Goal: Information Seeking & Learning: Learn about a topic

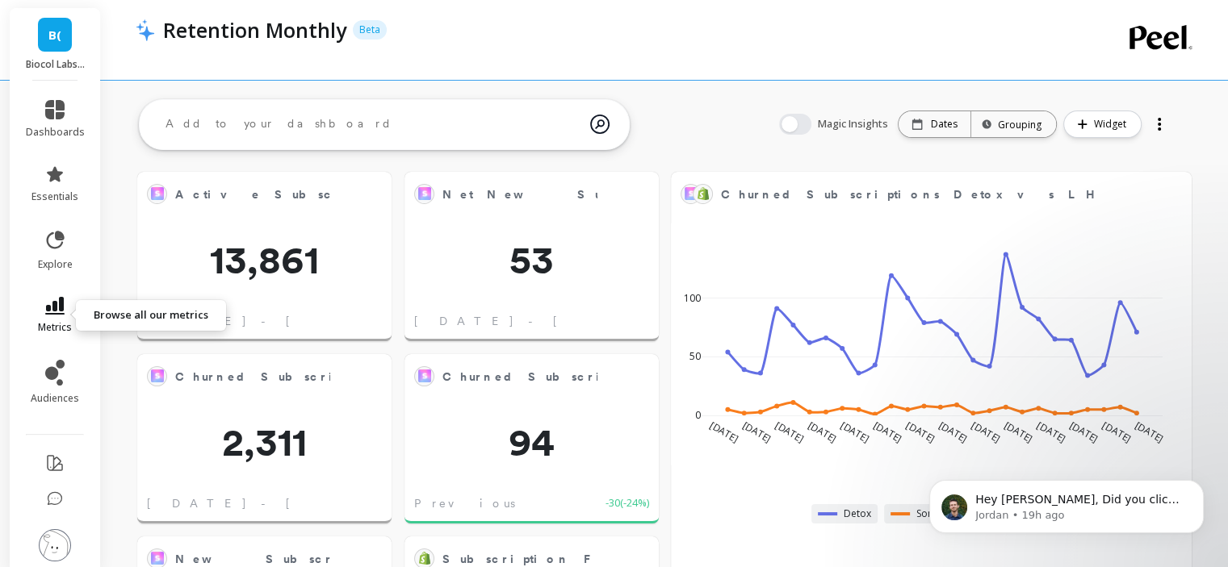
click at [51, 309] on icon at bounding box center [54, 306] width 19 height 18
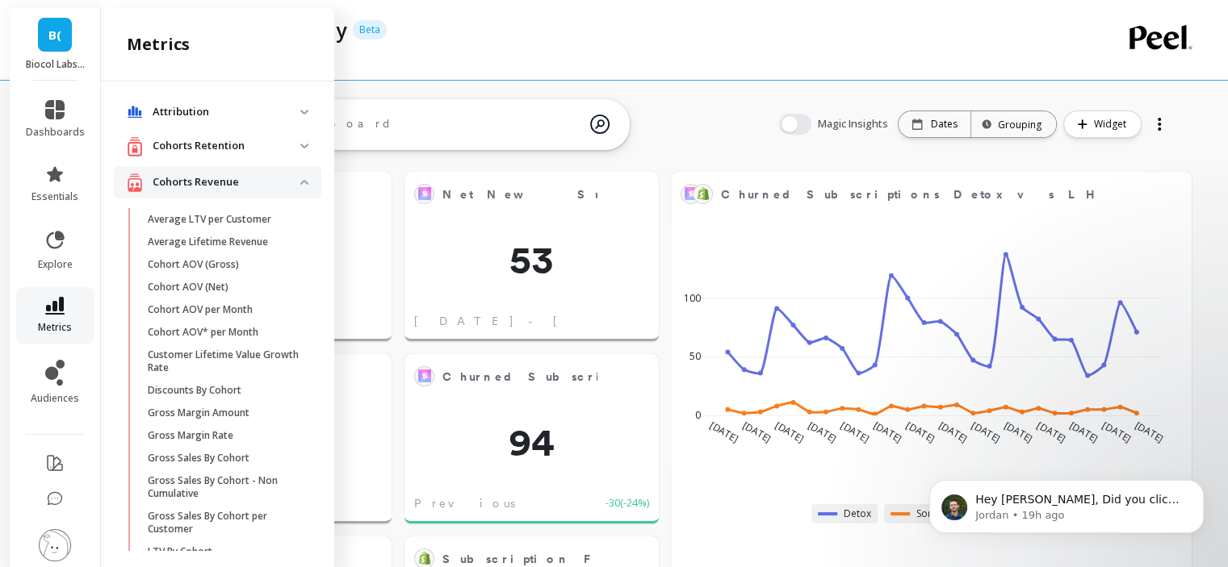
scroll to position [975, 0]
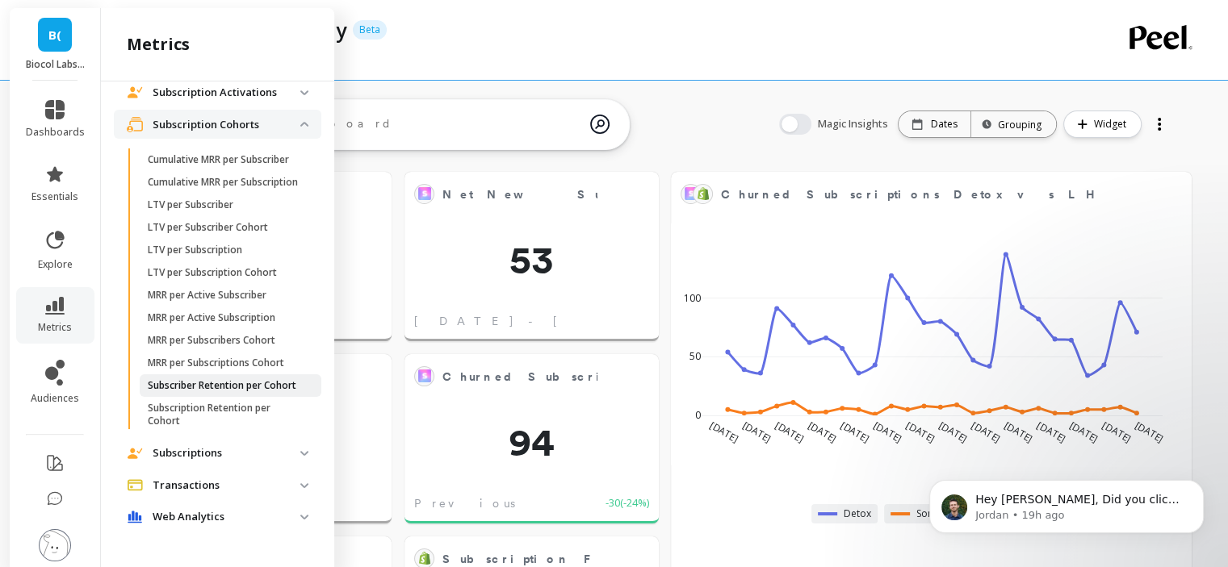
click at [229, 384] on p "Subscriber Retention per Cohort" at bounding box center [222, 385] width 149 height 13
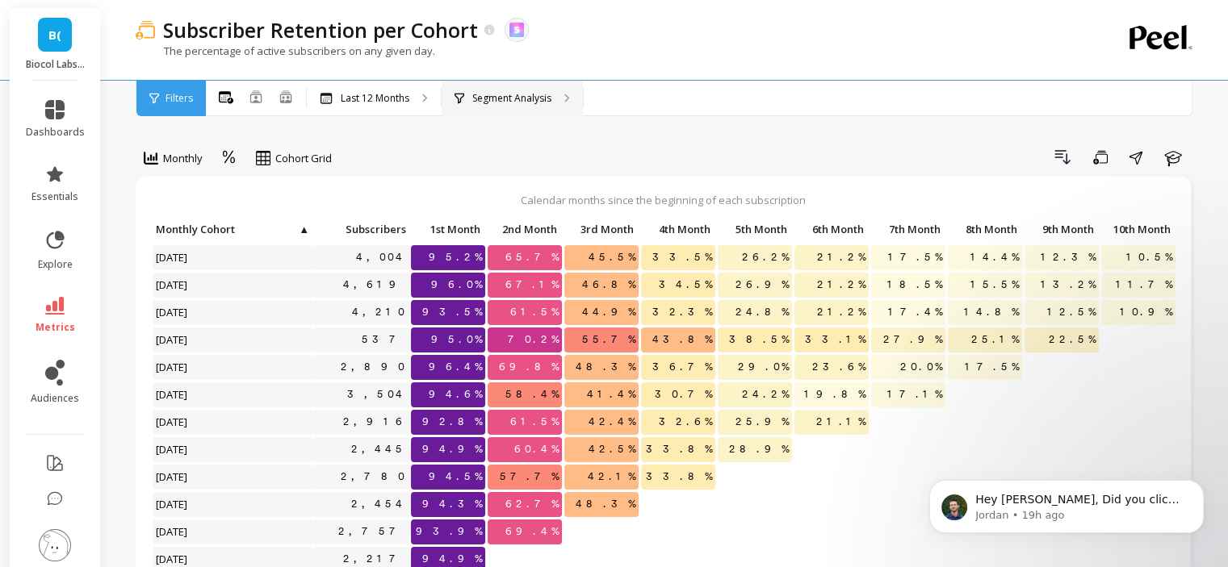
click at [523, 96] on p "Segment Analysis" at bounding box center [511, 98] width 79 height 13
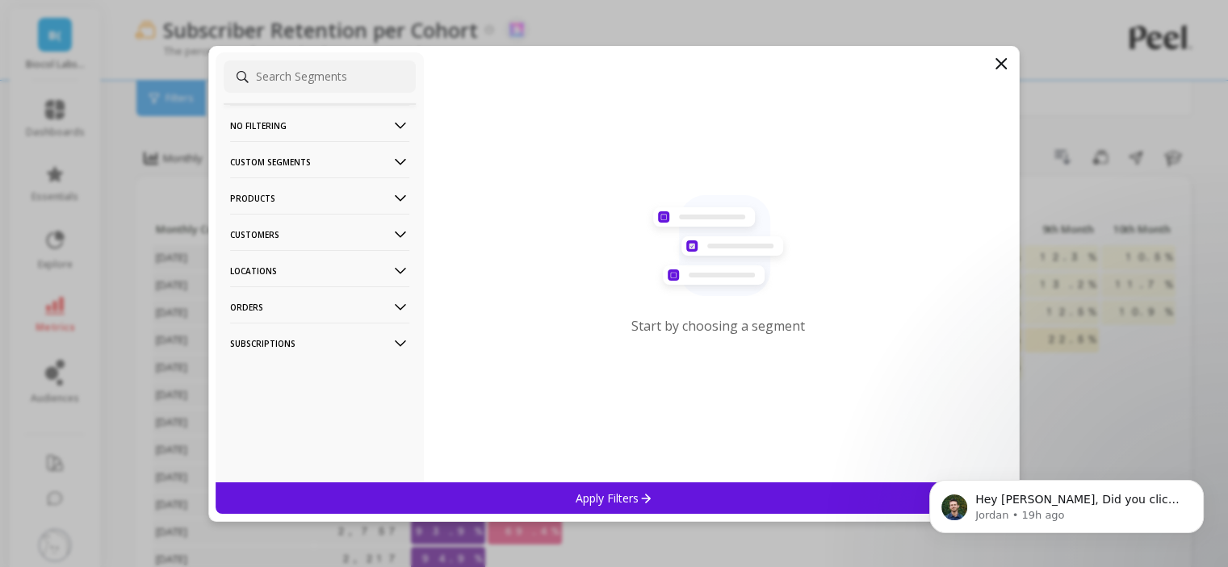
click at [331, 196] on p "Products" at bounding box center [319, 198] width 179 height 41
click at [270, 203] on p "Products" at bounding box center [319, 198] width 179 height 41
click at [375, 241] on p "Customers" at bounding box center [319, 234] width 179 height 41
click at [350, 271] on div "Customer Tags" at bounding box center [320, 266] width 192 height 26
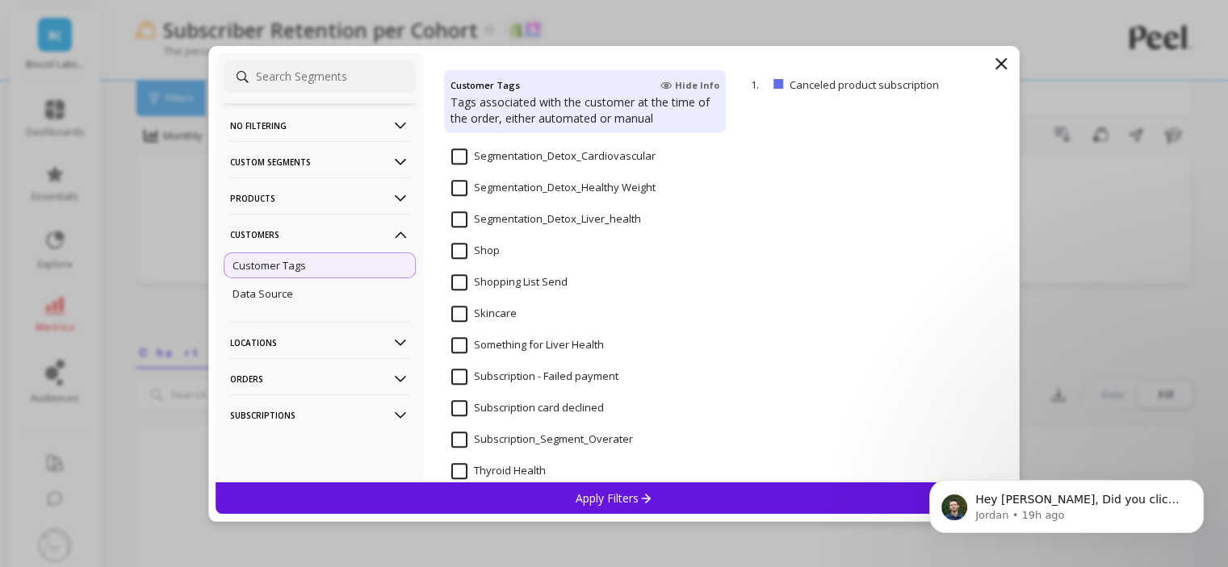
scroll to position [1363, 0]
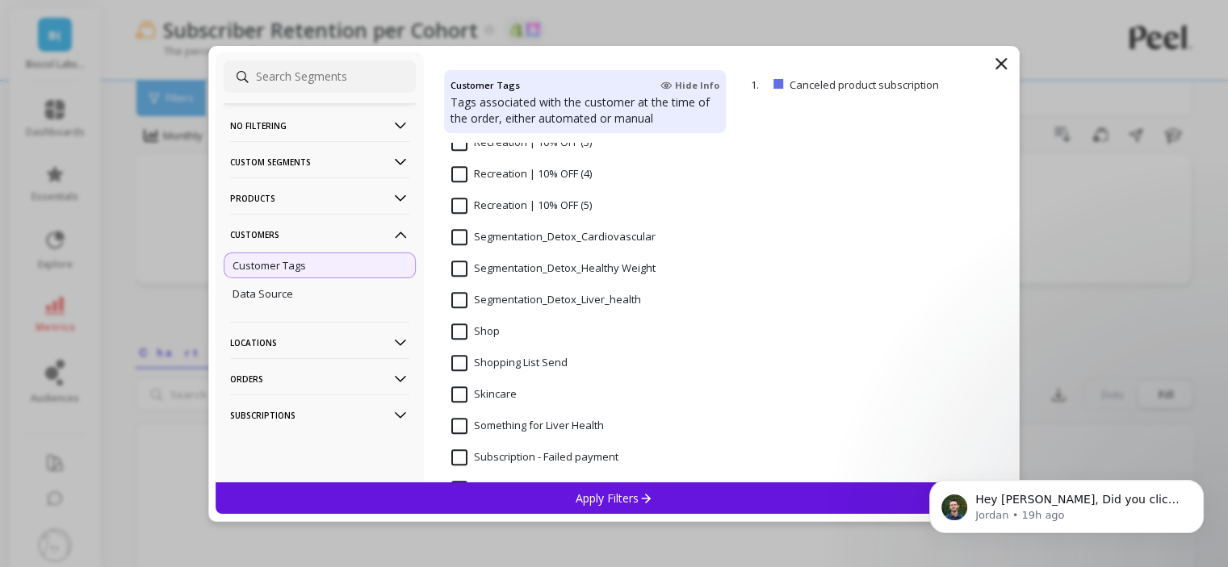
click at [465, 293] on input "Segmentation_Detox_Liver_health" at bounding box center [546, 300] width 190 height 16
click at [572, 502] on div "Apply Filters" at bounding box center [615, 498] width 798 height 31
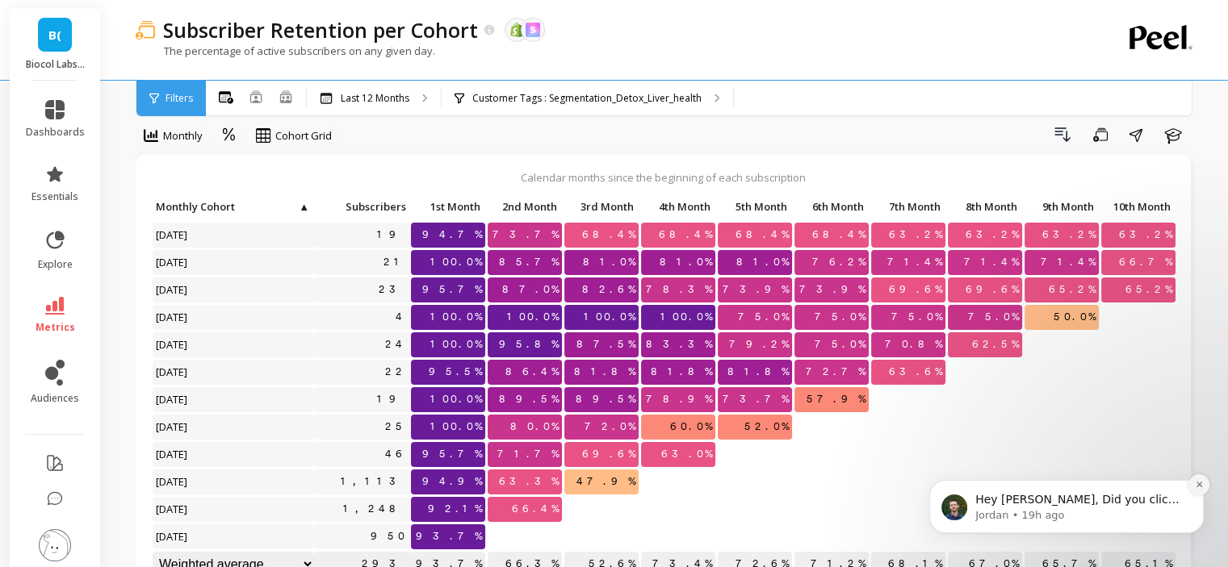
click at [1196, 486] on icon "Dismiss notification" at bounding box center [1199, 484] width 9 height 9
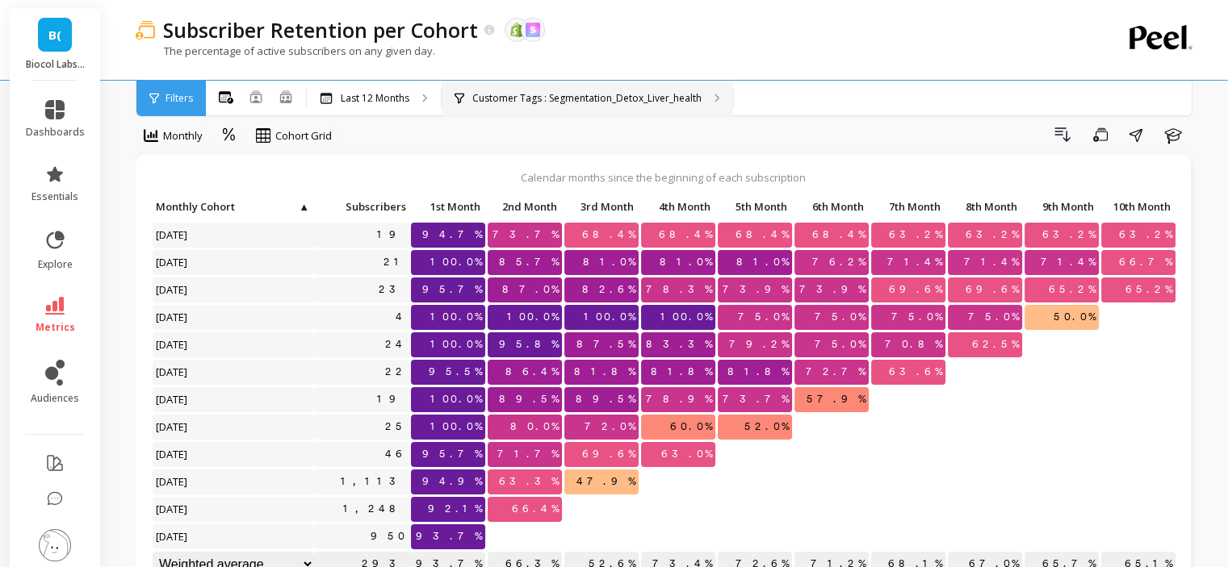
click at [569, 109] on div "Customer Tags : Segmentation_Detox_Liver_health" at bounding box center [587, 99] width 291 height 36
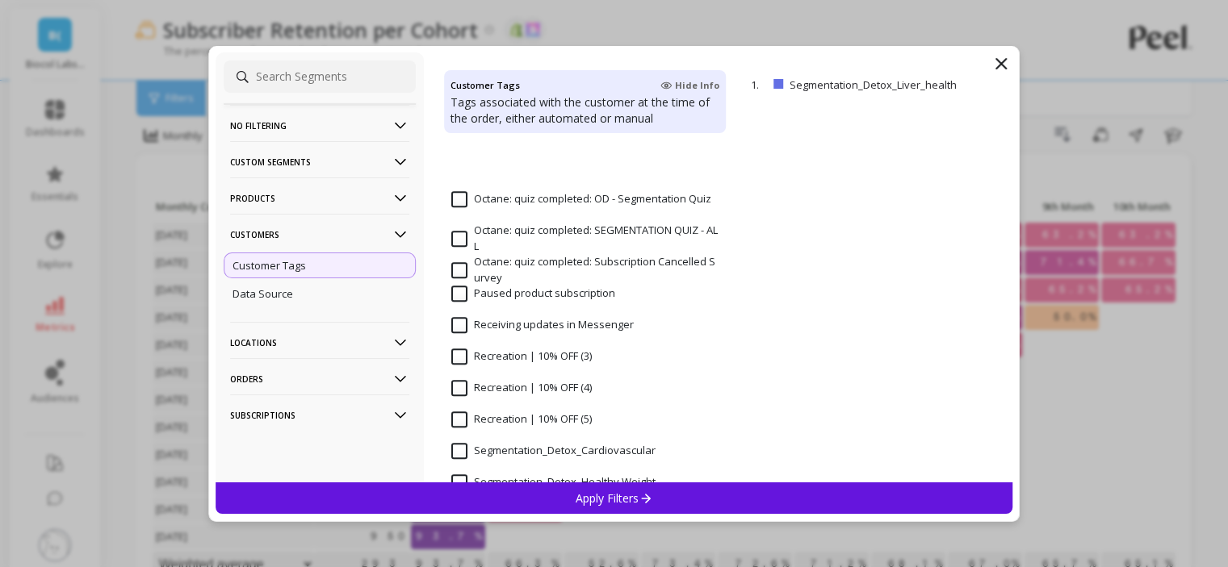
scroll to position [1292, 0]
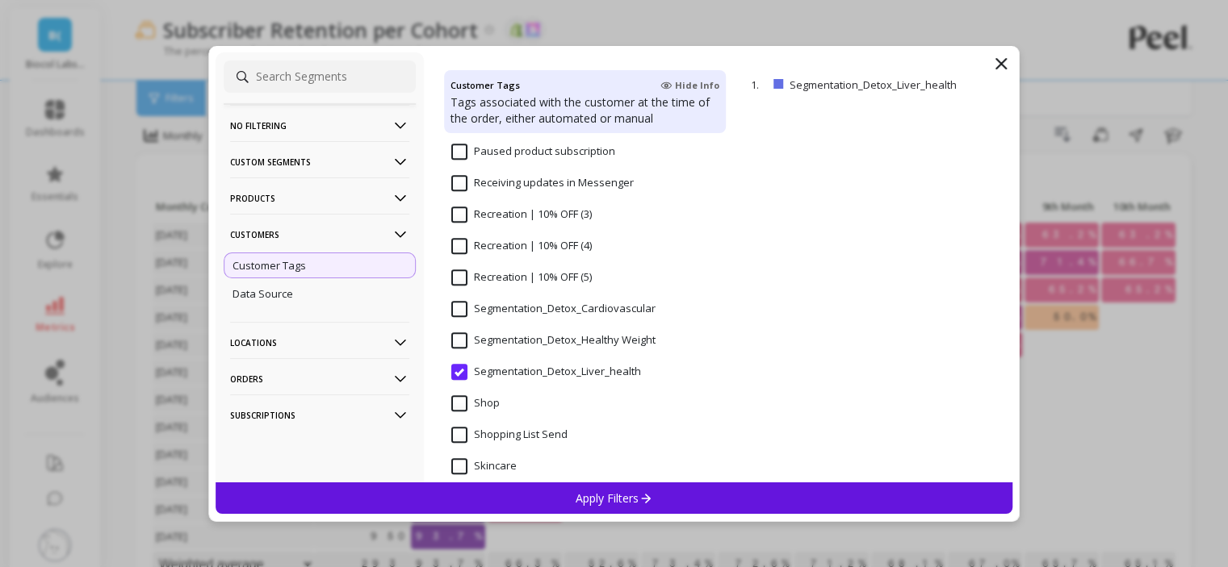
click at [563, 341] on Weight "Segmentation_Detox_Healthy Weight" at bounding box center [553, 341] width 204 height 16
click at [562, 485] on div "Apply Filters" at bounding box center [615, 498] width 798 height 31
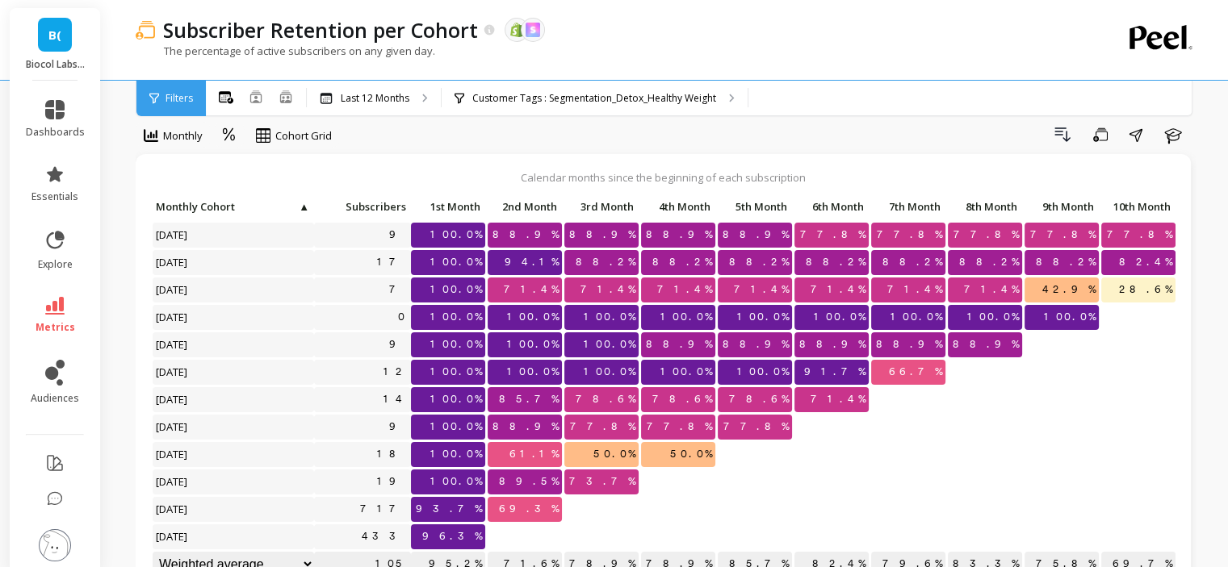
scroll to position [13, 0]
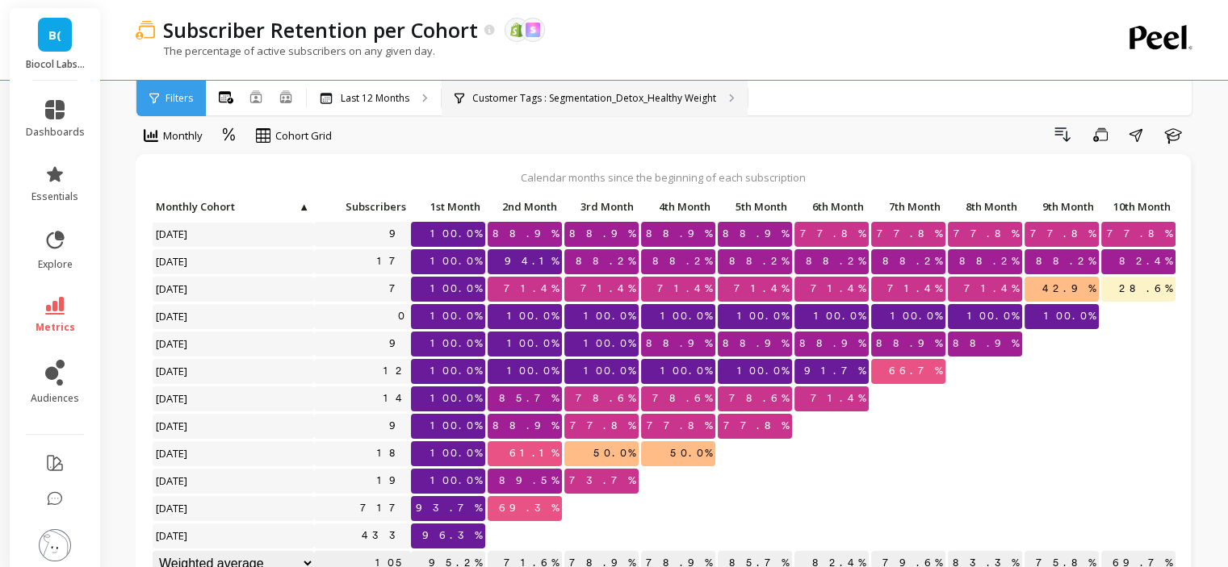
click at [539, 94] on p "Customer Tags : Segmentation_Detox_Healthy Weight" at bounding box center [594, 98] width 244 height 13
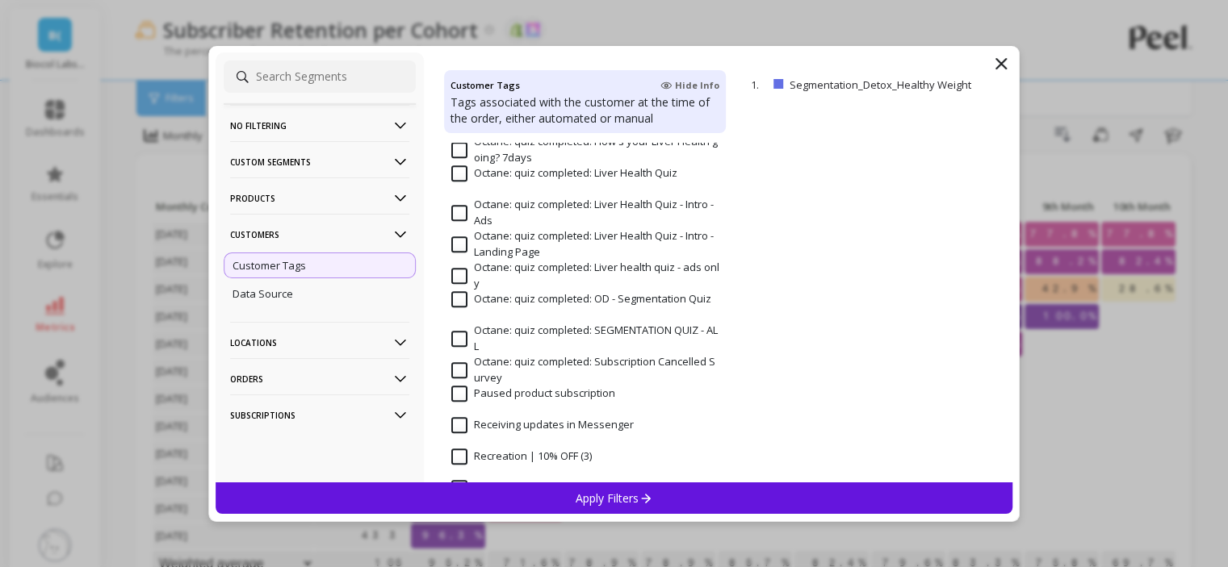
scroll to position [1292, 0]
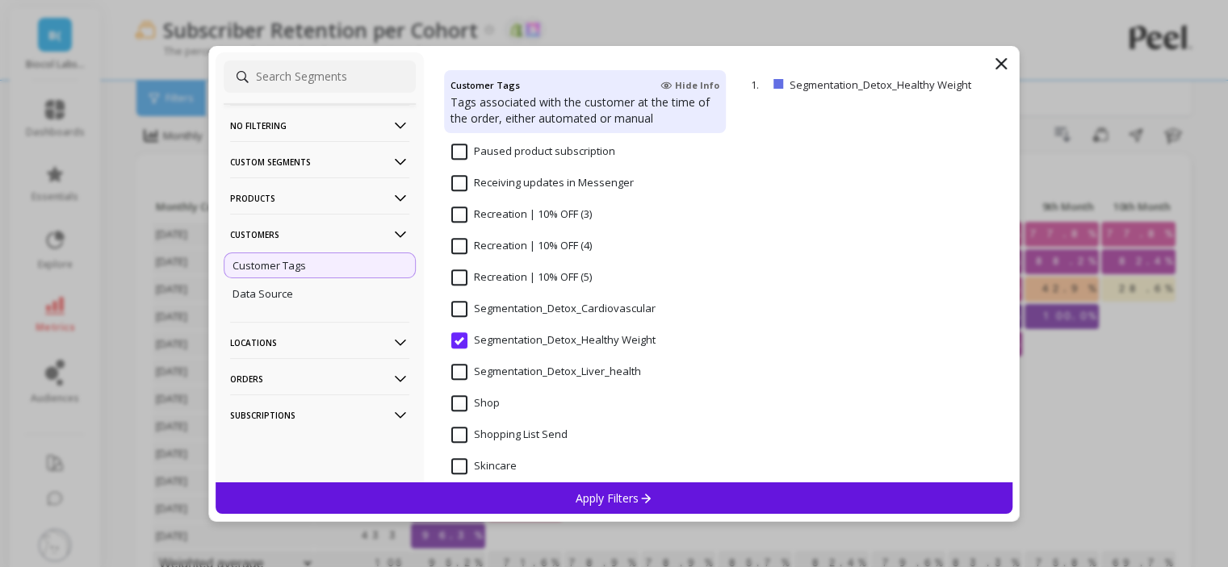
click at [459, 312] on input "Segmentation_Detox_Cardiovascular" at bounding box center [553, 309] width 204 height 16
click at [529, 496] on div "Apply Filters" at bounding box center [615, 498] width 798 height 31
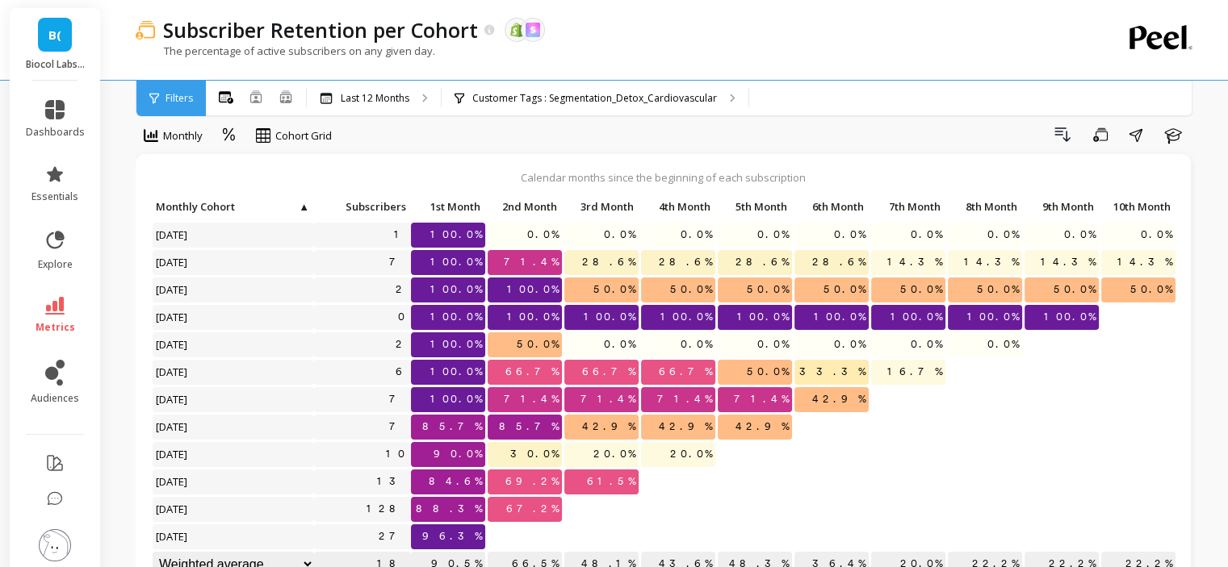
scroll to position [13, 0]
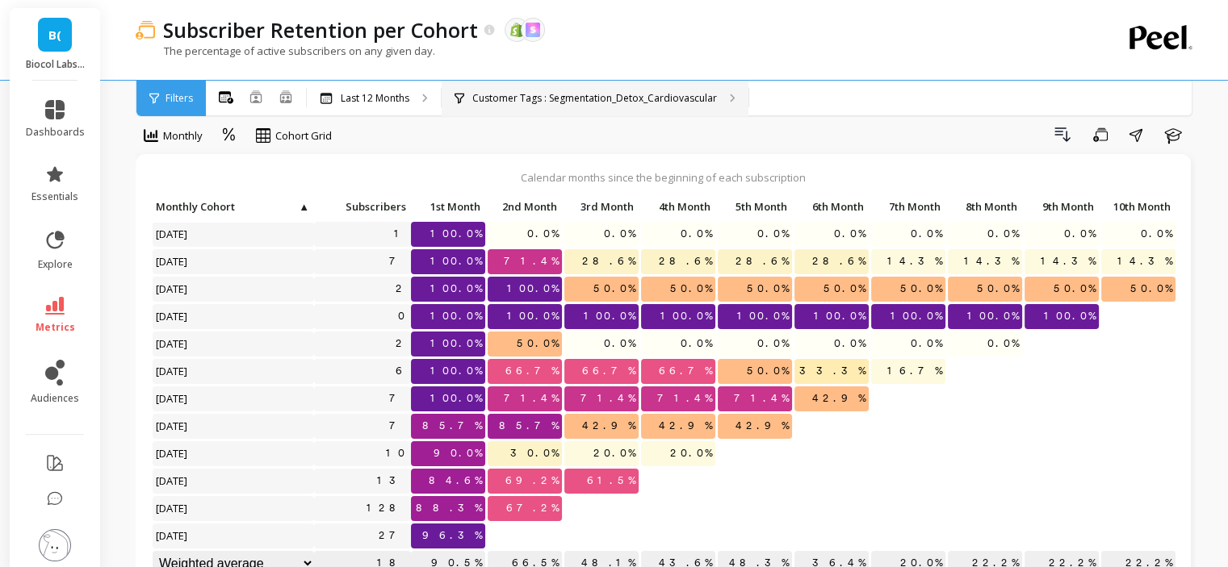
click at [569, 99] on p "Customer Tags : Segmentation_Detox_Cardiovascular" at bounding box center [594, 98] width 245 height 13
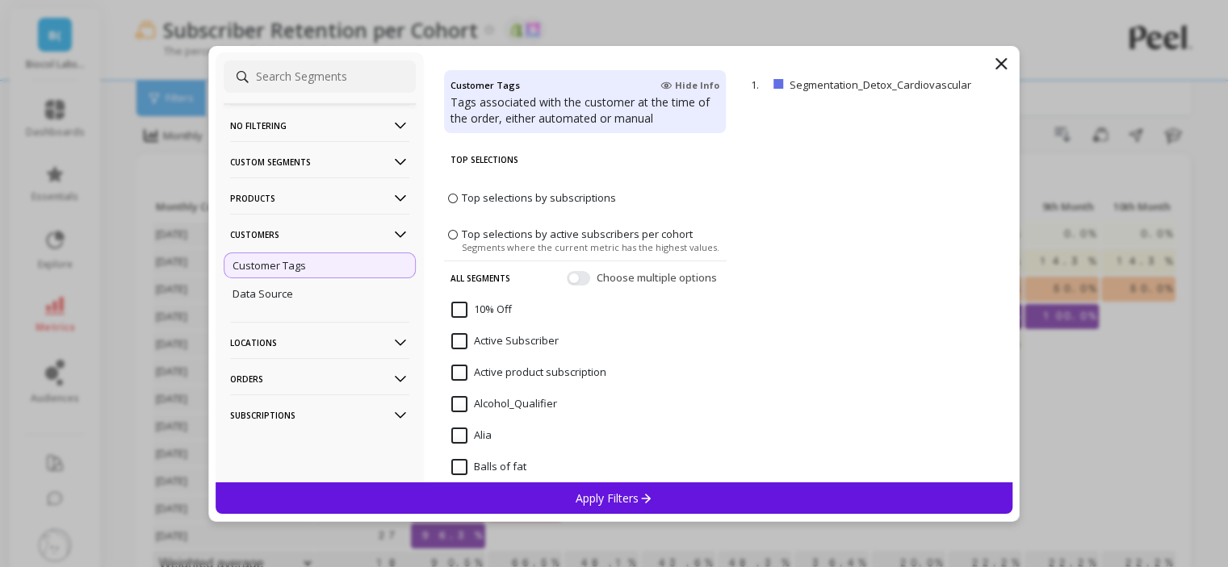
click at [311, 234] on p "Customers" at bounding box center [319, 234] width 179 height 41
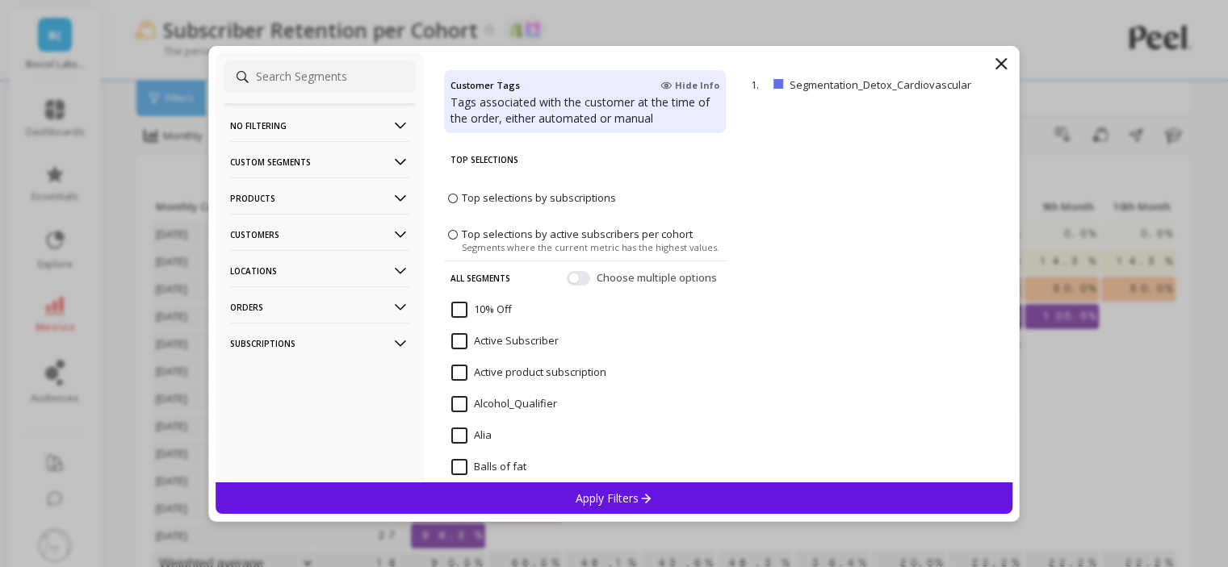
click at [298, 199] on p "Products" at bounding box center [319, 198] width 179 height 41
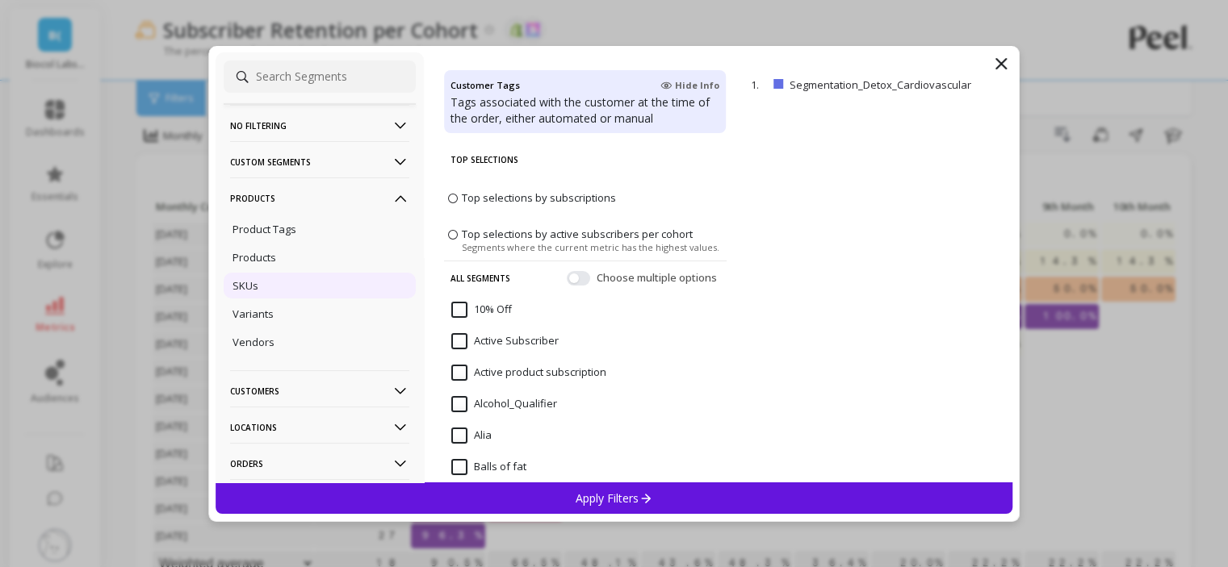
click at [271, 286] on div "SKUs" at bounding box center [320, 286] width 192 height 26
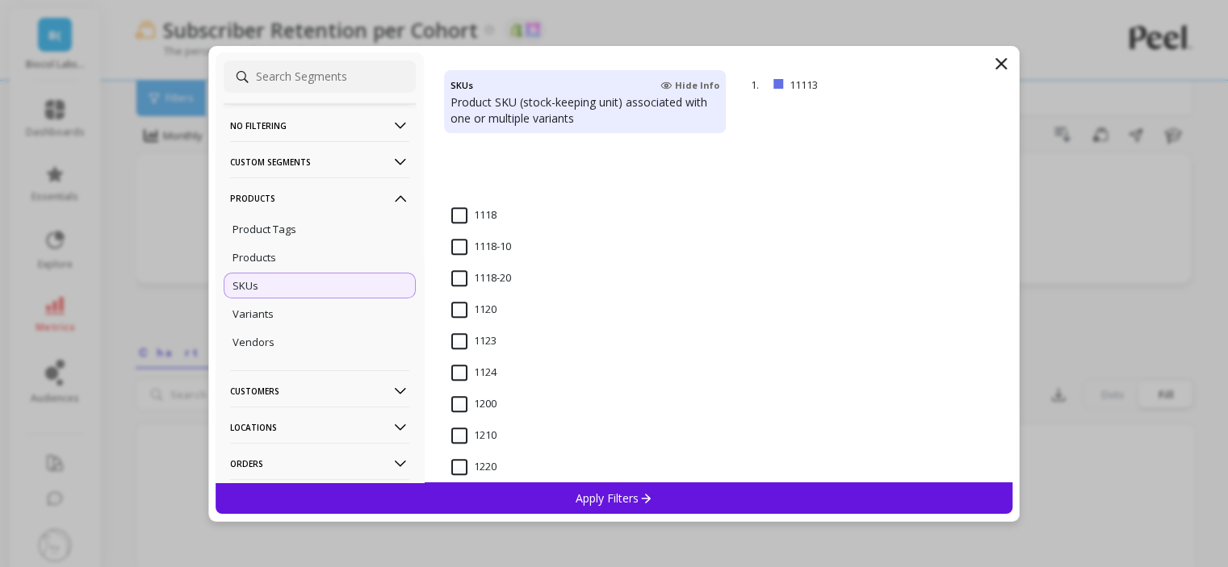
scroll to position [1049, 0]
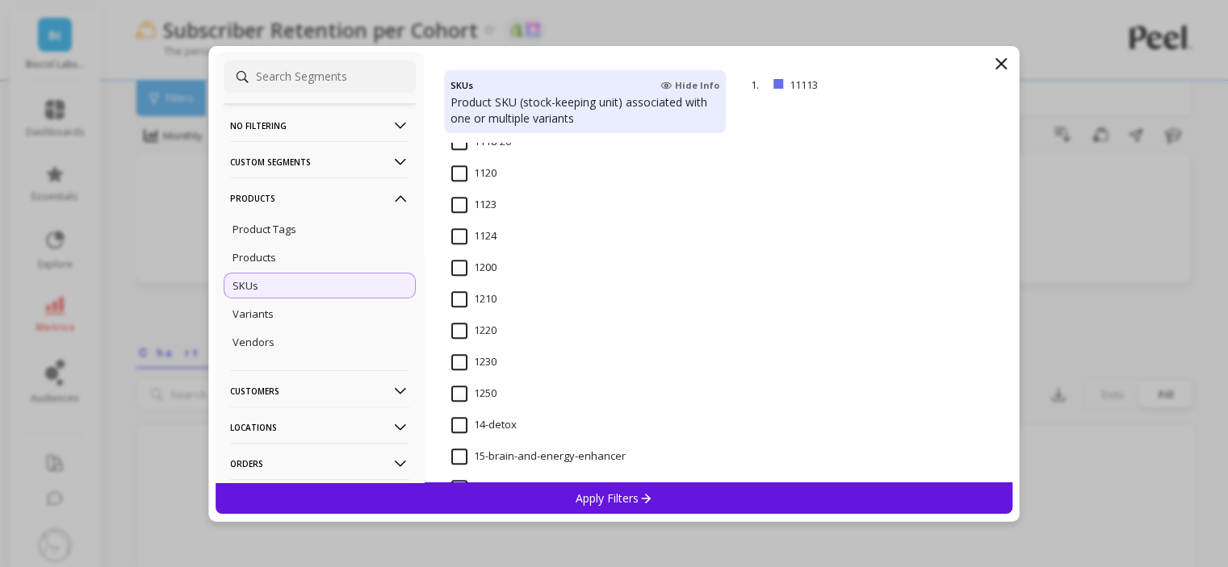
click at [1003, 59] on icon at bounding box center [1000, 63] width 19 height 19
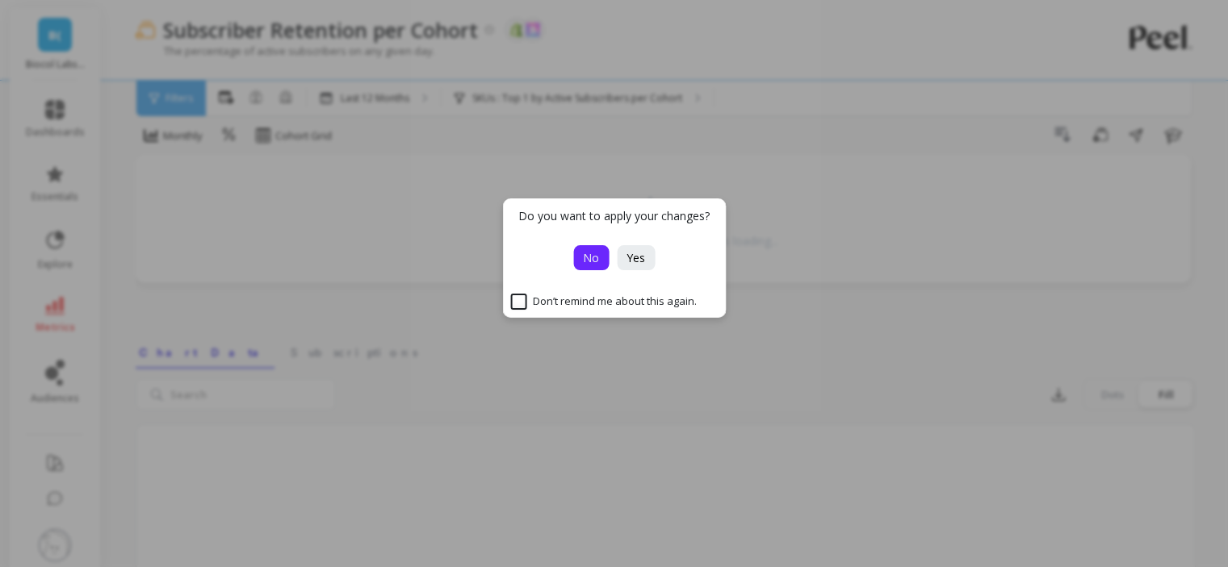
click at [599, 263] on button "No" at bounding box center [591, 257] width 36 height 25
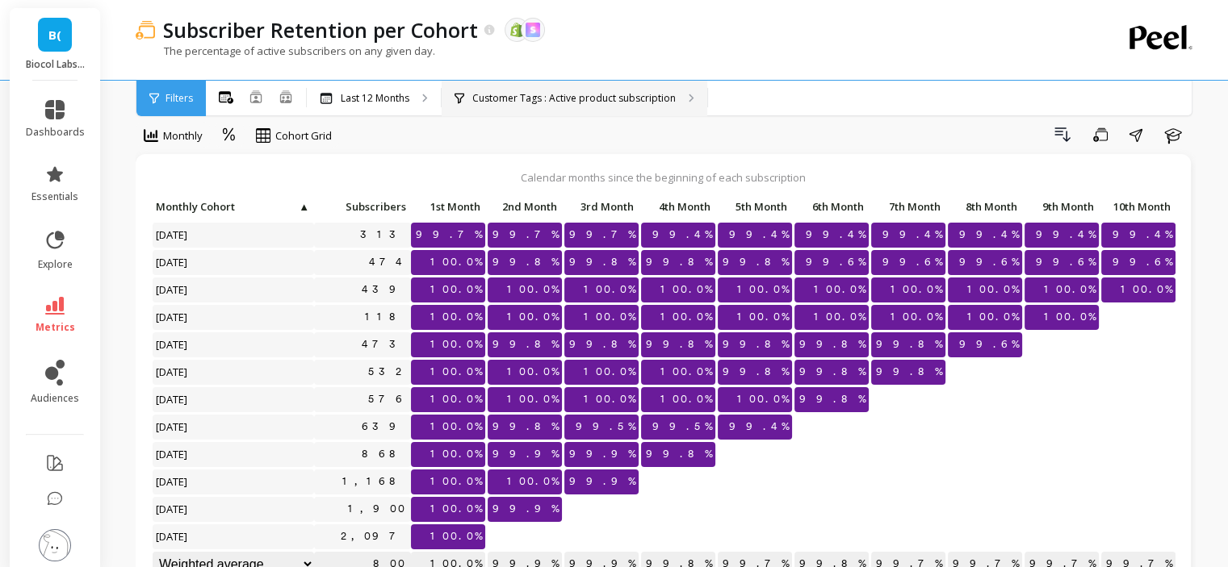
click at [594, 93] on p "Customer Tags : Active product subscription" at bounding box center [573, 98] width 203 height 13
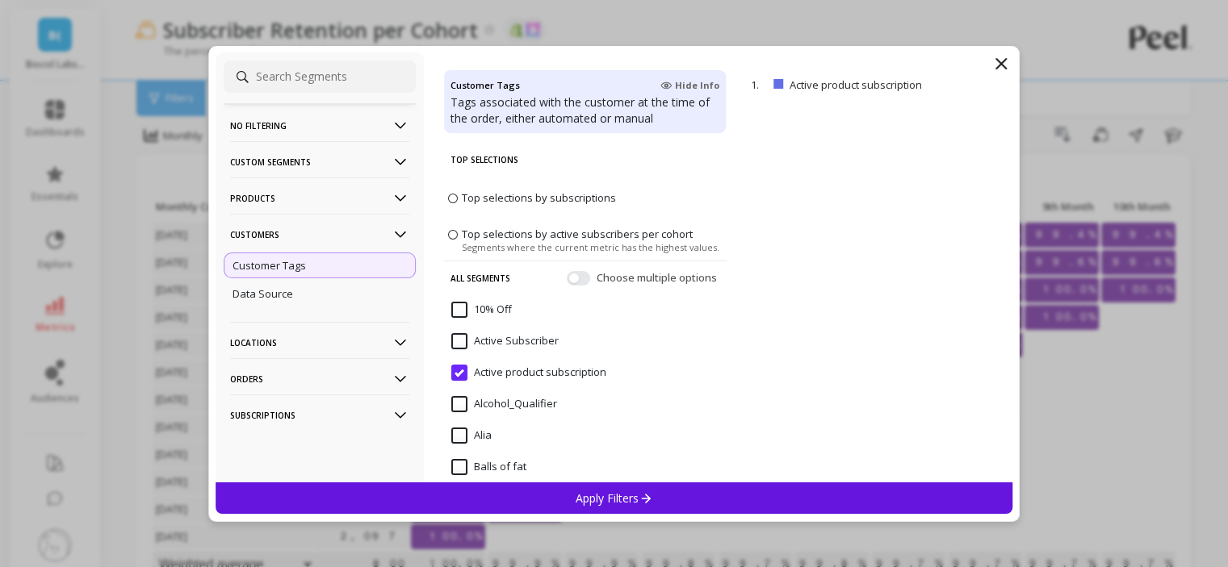
click at [287, 232] on p "Customers" at bounding box center [319, 234] width 179 height 41
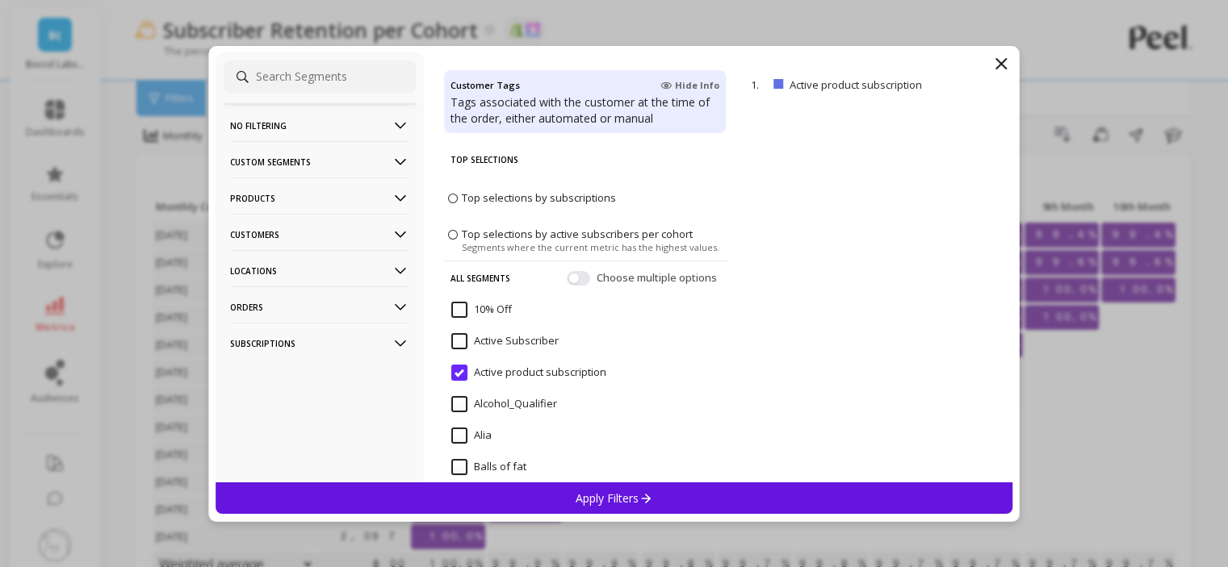
click at [294, 190] on p "Products" at bounding box center [319, 198] width 179 height 41
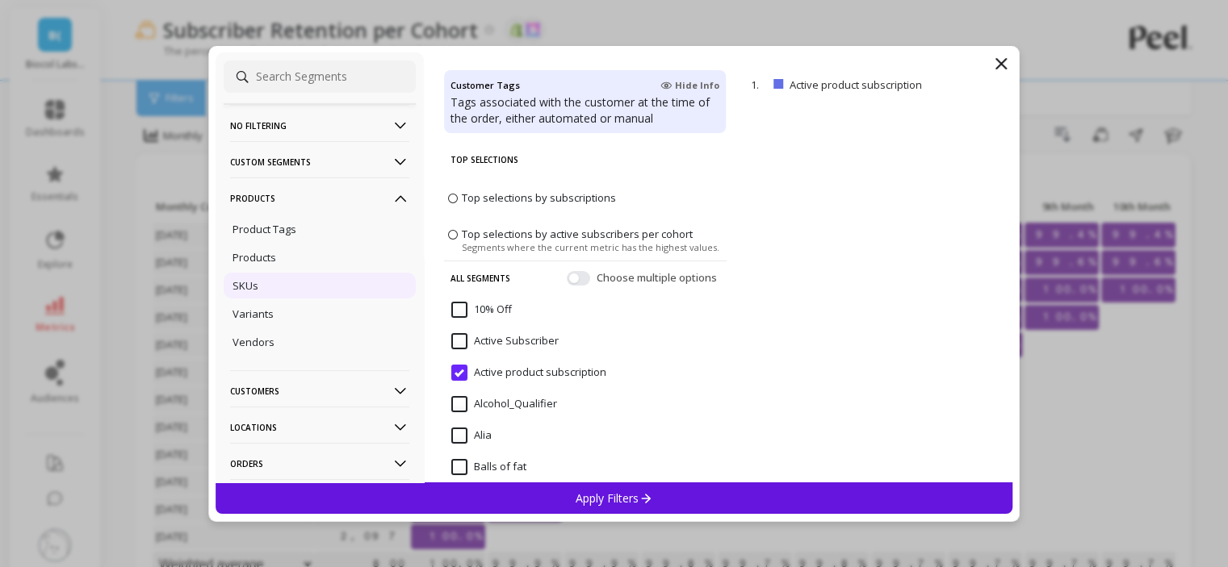
click at [281, 274] on div "SKUs" at bounding box center [320, 286] width 192 height 26
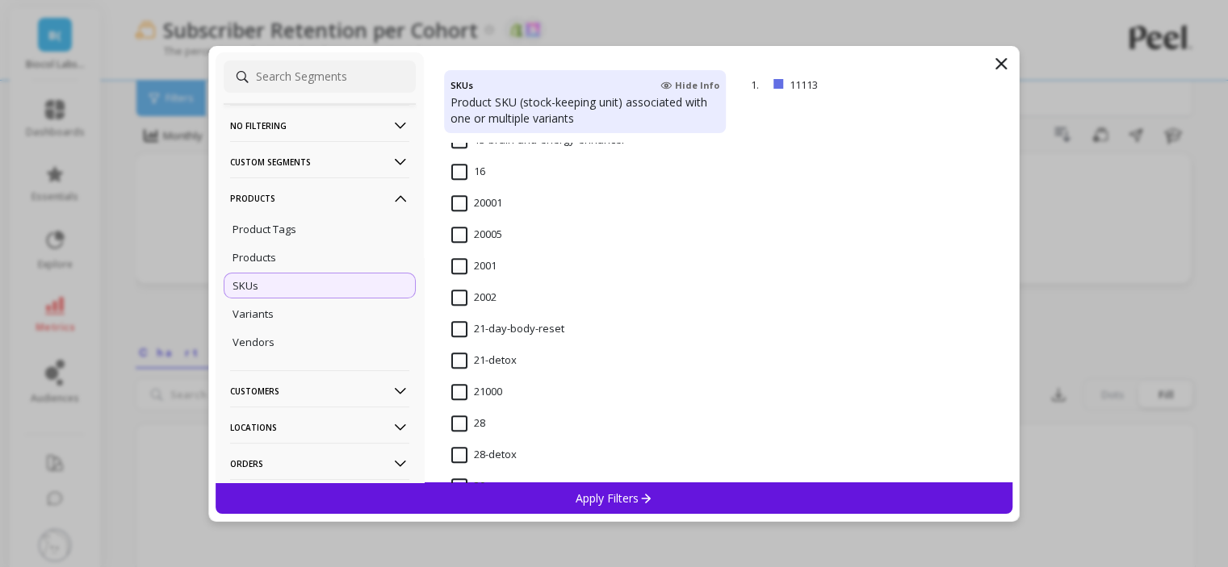
scroll to position [1534, 0]
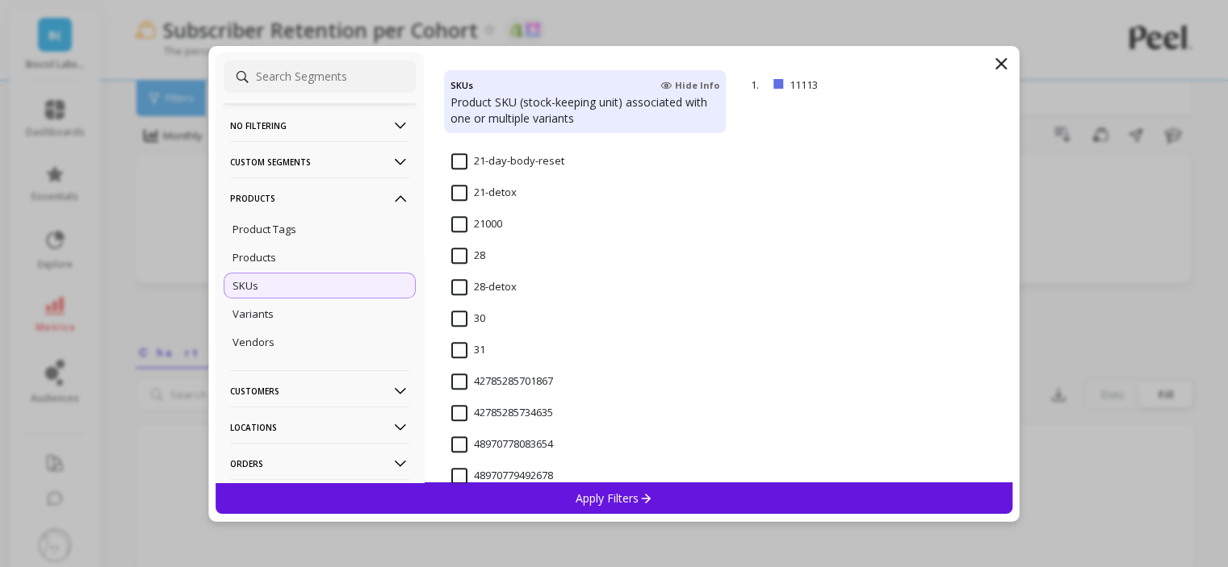
click at [462, 287] on input "28-detox" at bounding box center [483, 287] width 65 height 16
click at [582, 506] on div "Apply Filters" at bounding box center [615, 498] width 798 height 31
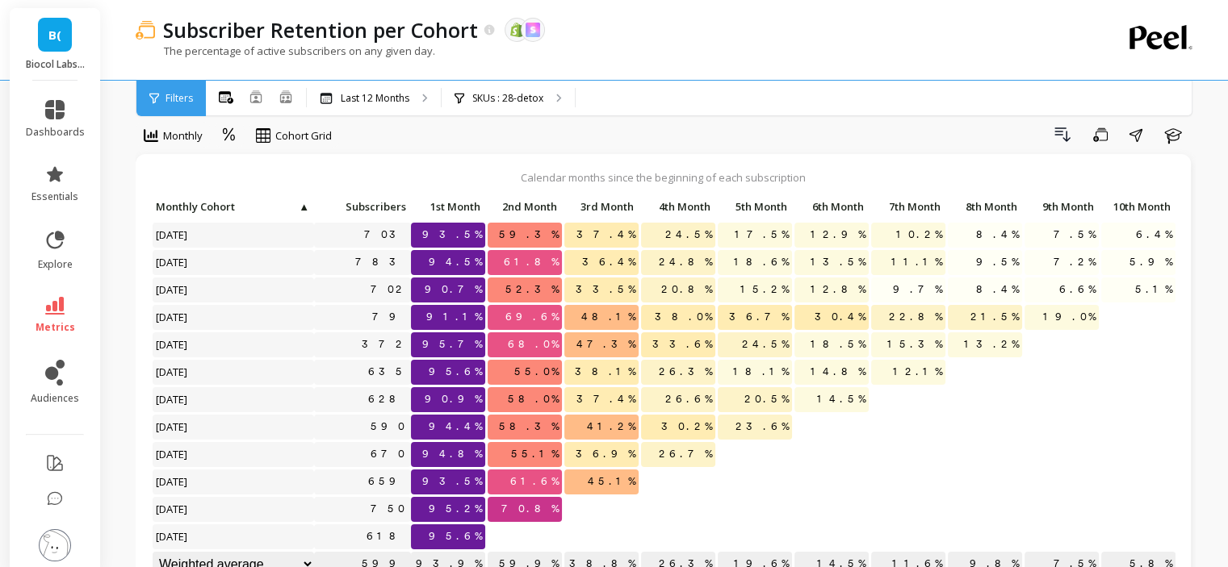
scroll to position [13, 0]
click at [531, 104] on p "SKUs : 28-detox" at bounding box center [507, 98] width 71 height 13
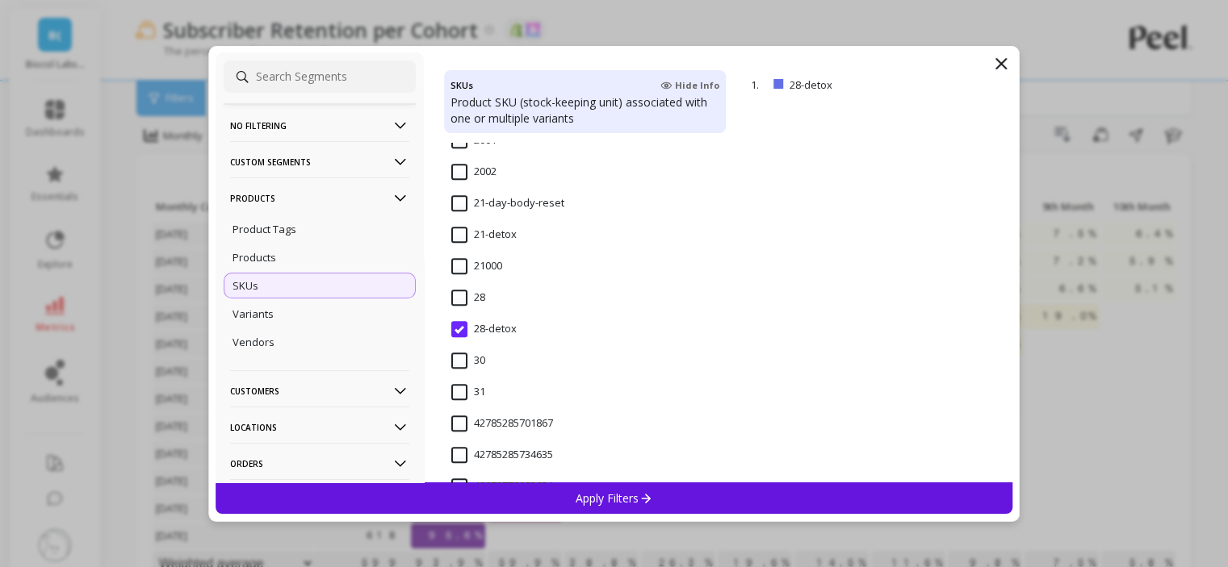
scroll to position [1453, 0]
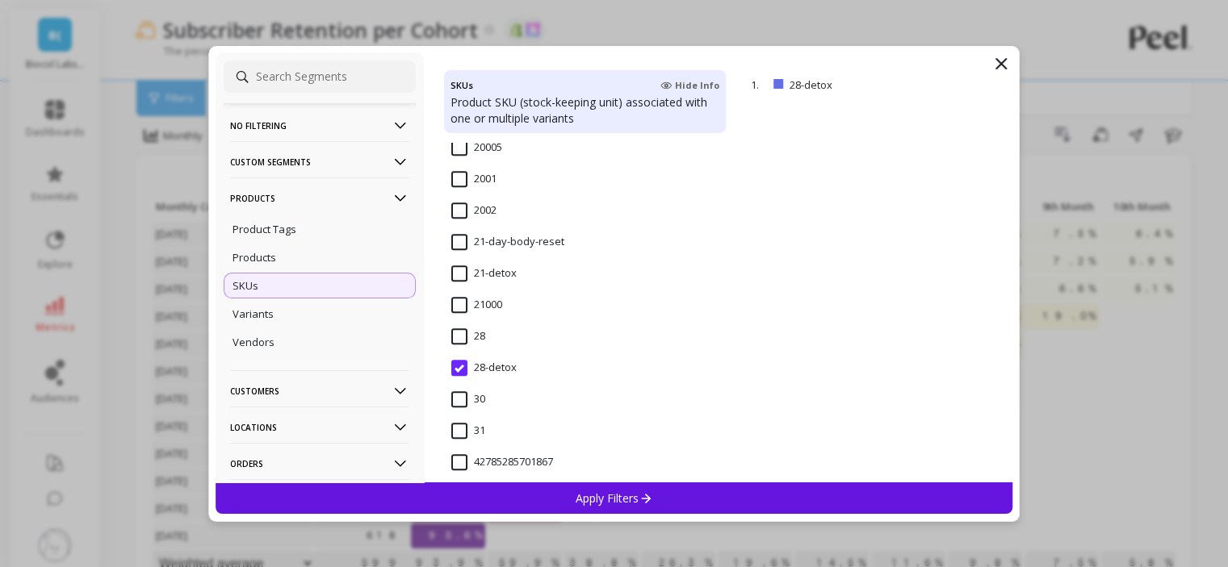
click at [480, 280] on input "21-detox" at bounding box center [483, 274] width 65 height 16
click at [530, 490] on div "Apply Filters" at bounding box center [615, 498] width 798 height 31
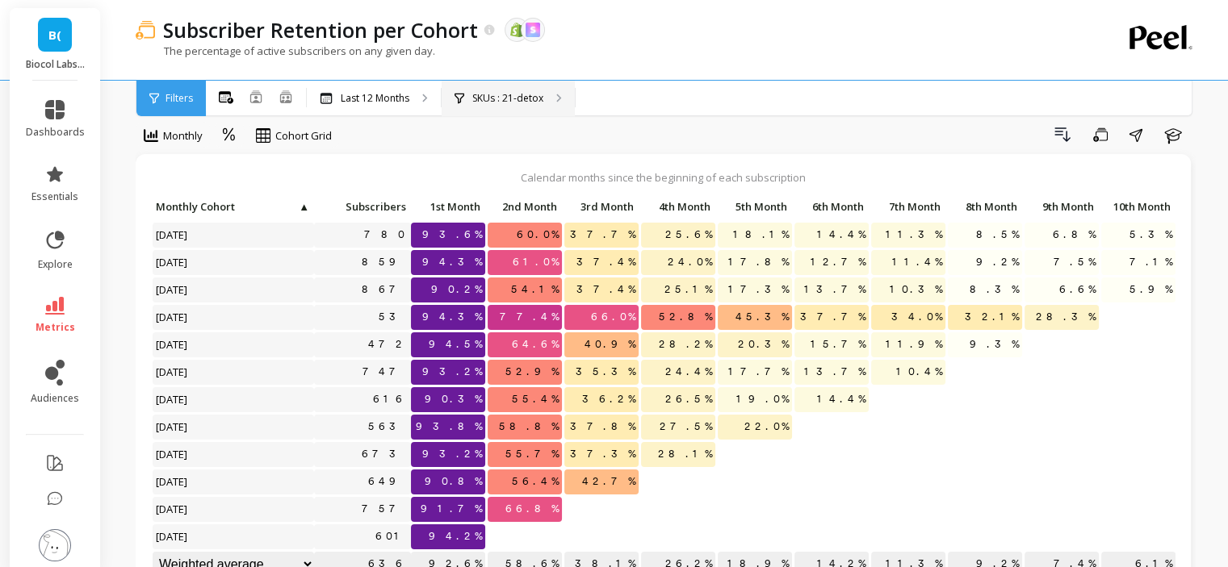
click at [555, 93] on div "SKUs : 21-detox" at bounding box center [508, 99] width 133 height 36
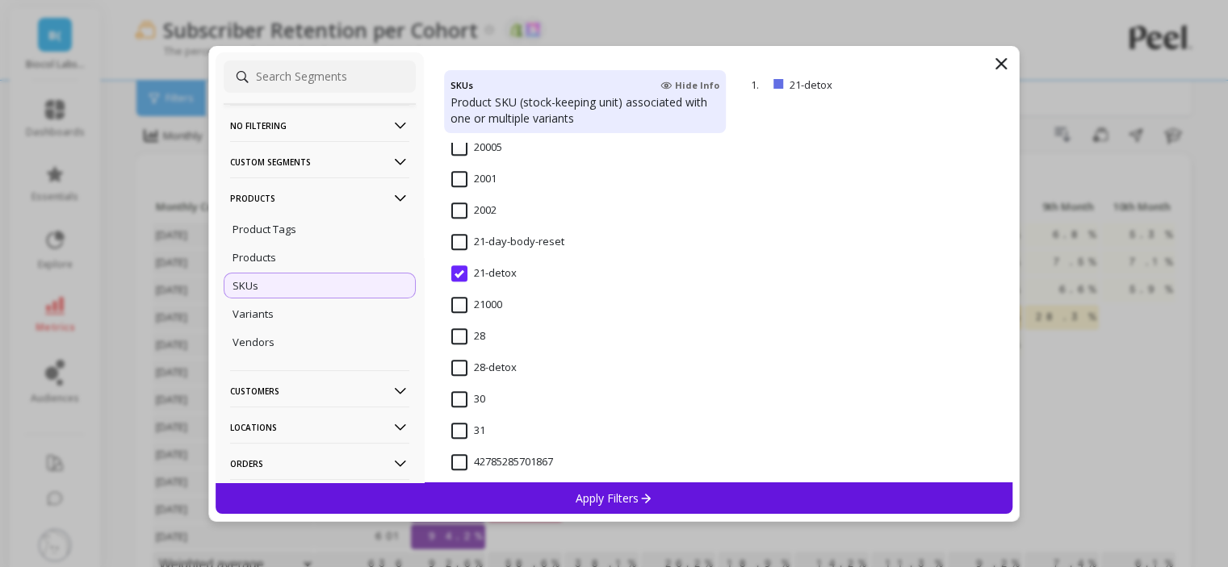
scroll to position [1372, 0]
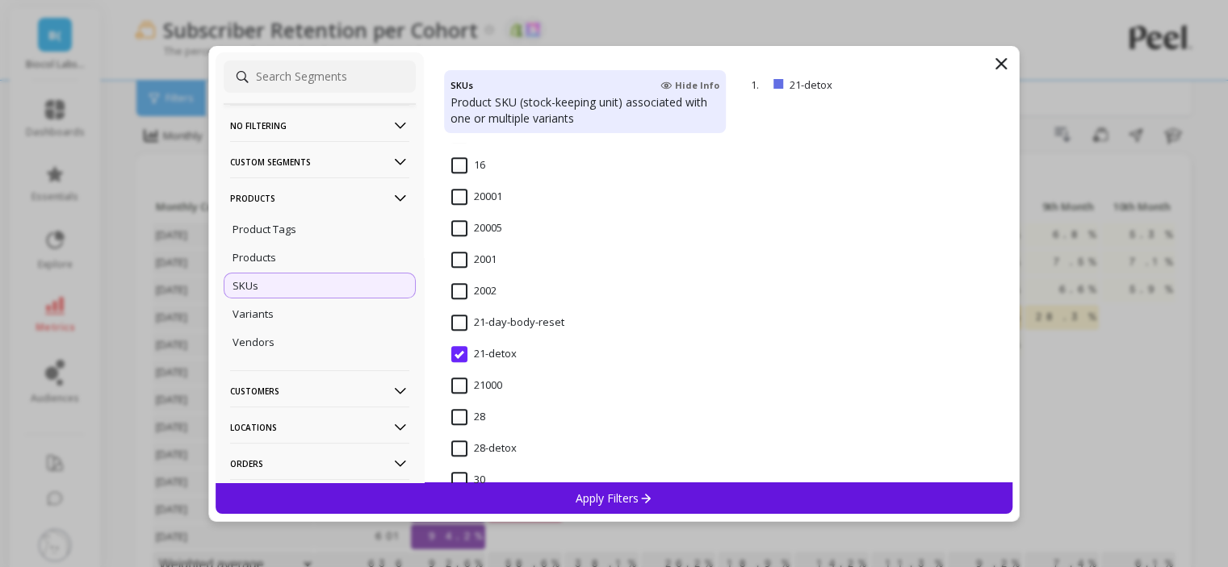
click at [536, 322] on input "21-day-body-reset" at bounding box center [507, 323] width 113 height 16
click at [558, 494] on div "Apply Filters" at bounding box center [615, 498] width 798 height 31
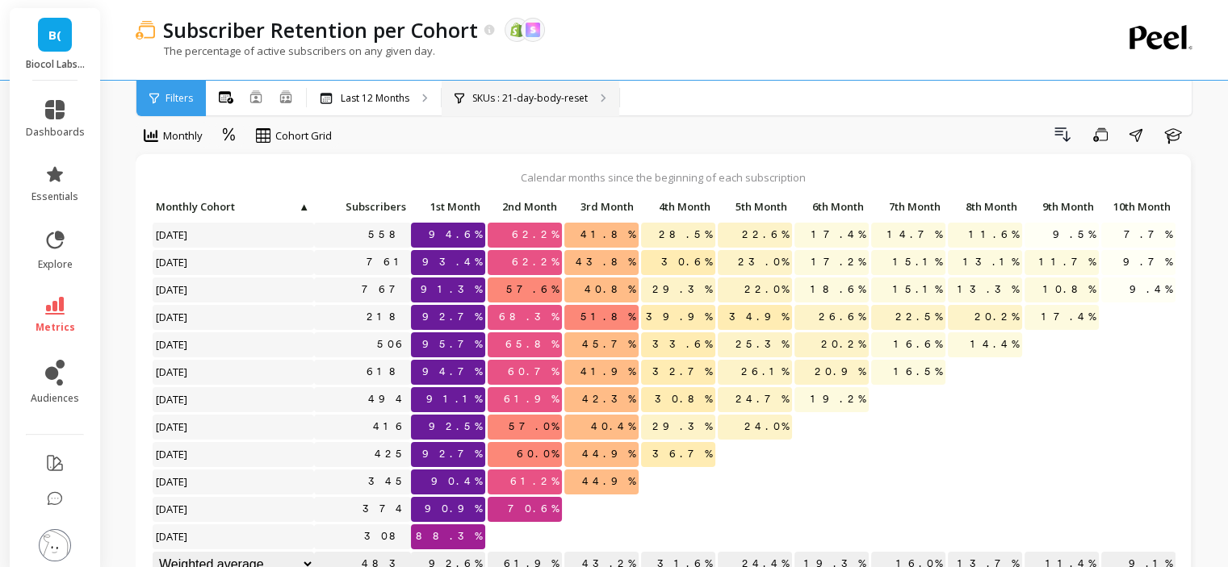
click at [546, 101] on p "SKUs : 21-day-body-reset" at bounding box center [529, 98] width 115 height 13
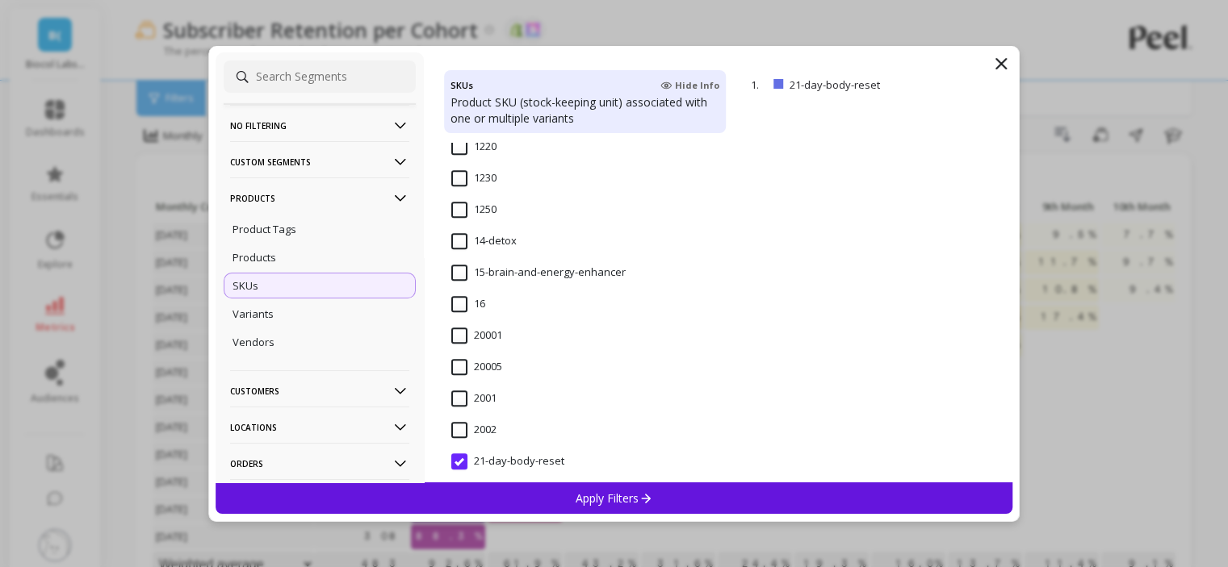
scroll to position [1211, 0]
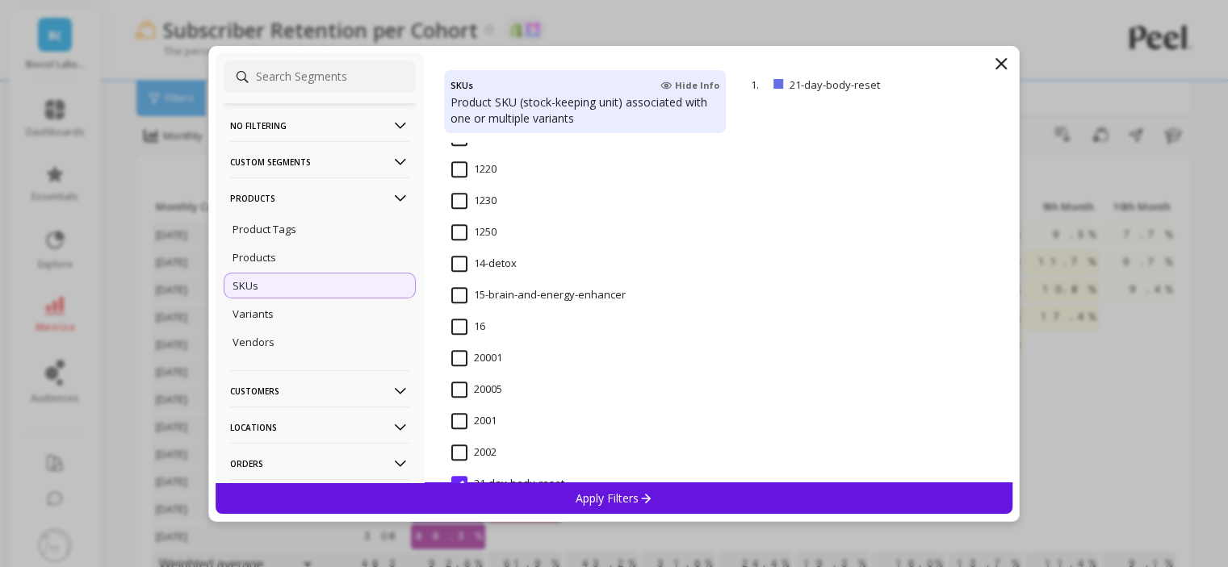
click at [461, 267] on input "14-detox" at bounding box center [483, 264] width 65 height 16
click at [523, 494] on div "Apply Filters" at bounding box center [615, 498] width 798 height 31
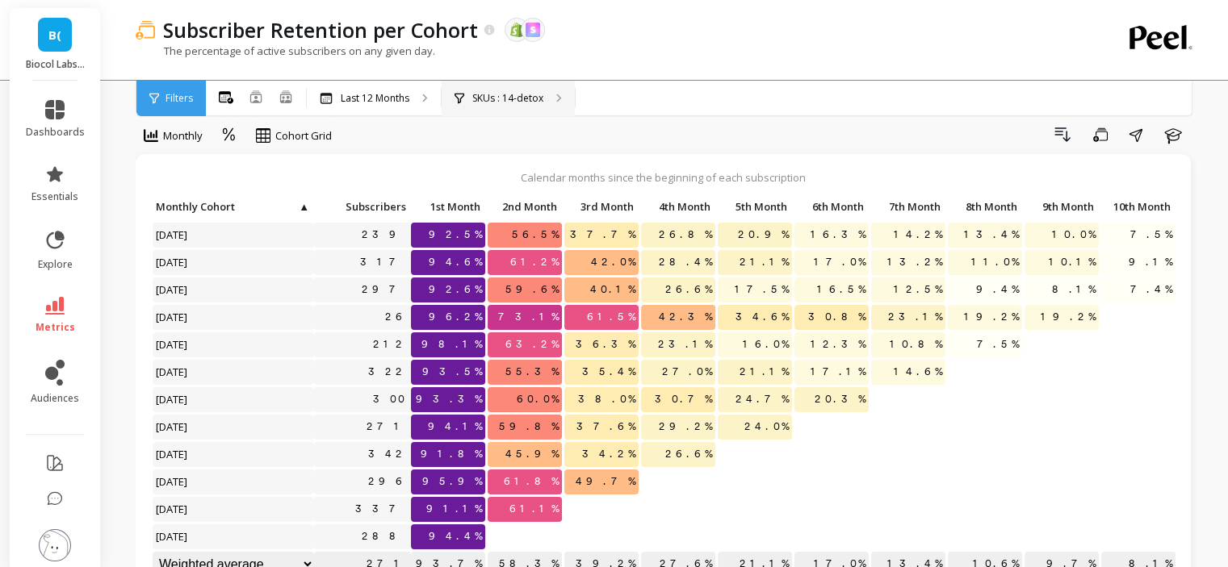
click at [461, 89] on div "SKUs : 14-detox" at bounding box center [508, 99] width 133 height 36
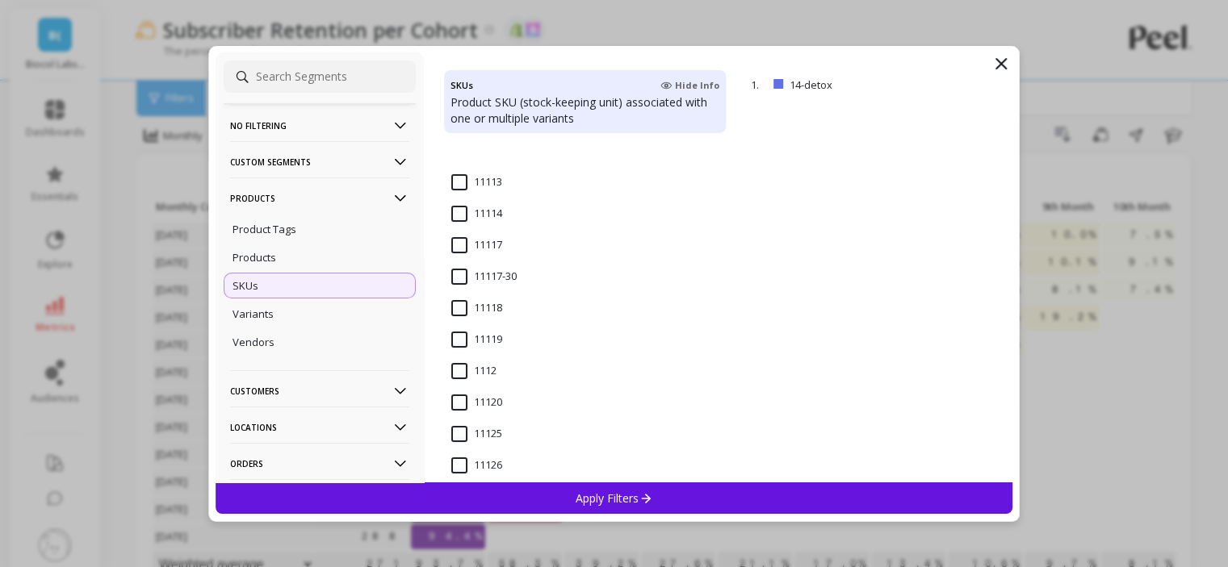
scroll to position [404, 0]
click at [462, 284] on input "1112" at bounding box center [473, 284] width 45 height 16
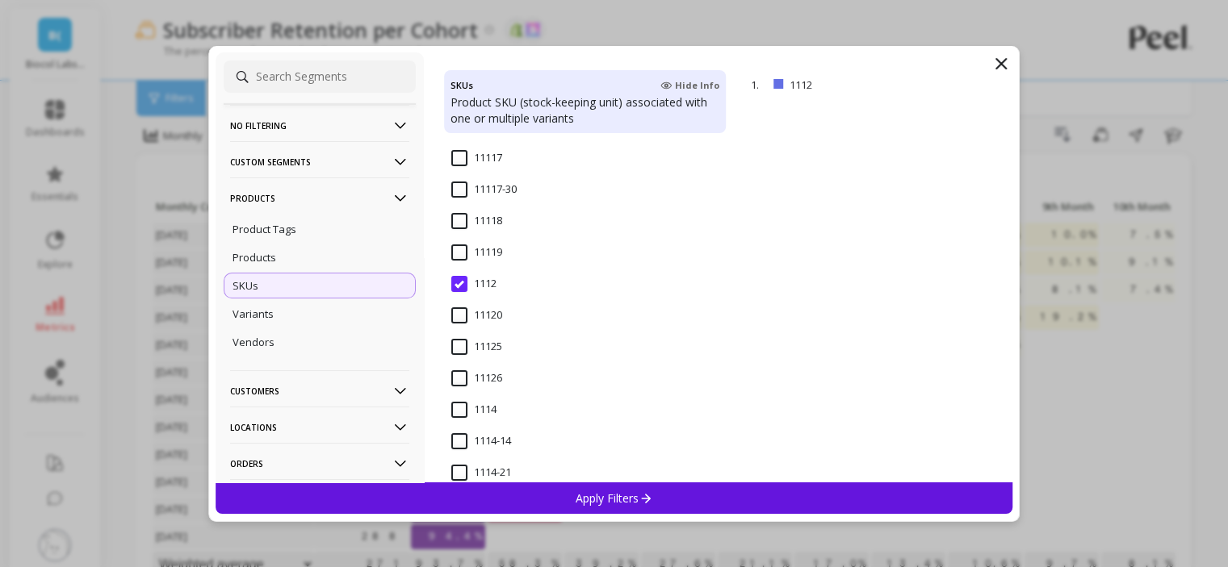
click at [507, 494] on div "Apply Filters" at bounding box center [615, 498] width 798 height 31
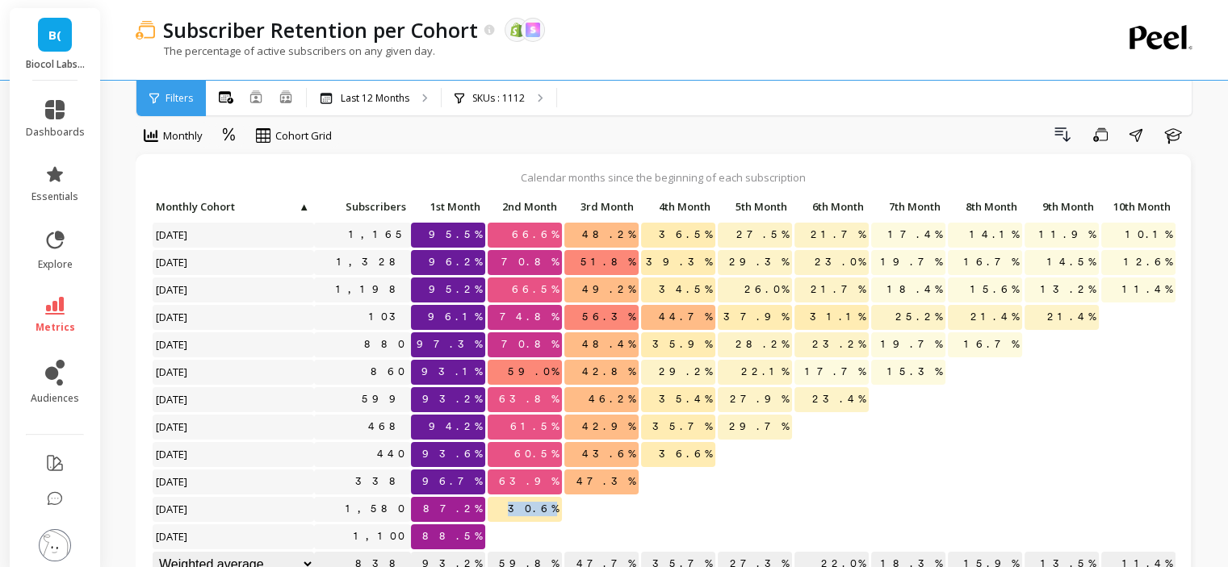
drag, startPoint x: 517, startPoint y: 506, endPoint x: 591, endPoint y: 505, distance: 74.3
click at [591, 505] on div "Click to create an audience 1,165 95.5% 66.6% 48.2% 36.5% 27.5% 21.7% 17.4% 14.…" at bounding box center [723, 387] width 1142 height 384
click at [592, 505] on p at bounding box center [601, 502] width 74 height 11
click at [518, 99] on p "SKUs : 1112" at bounding box center [498, 98] width 52 height 13
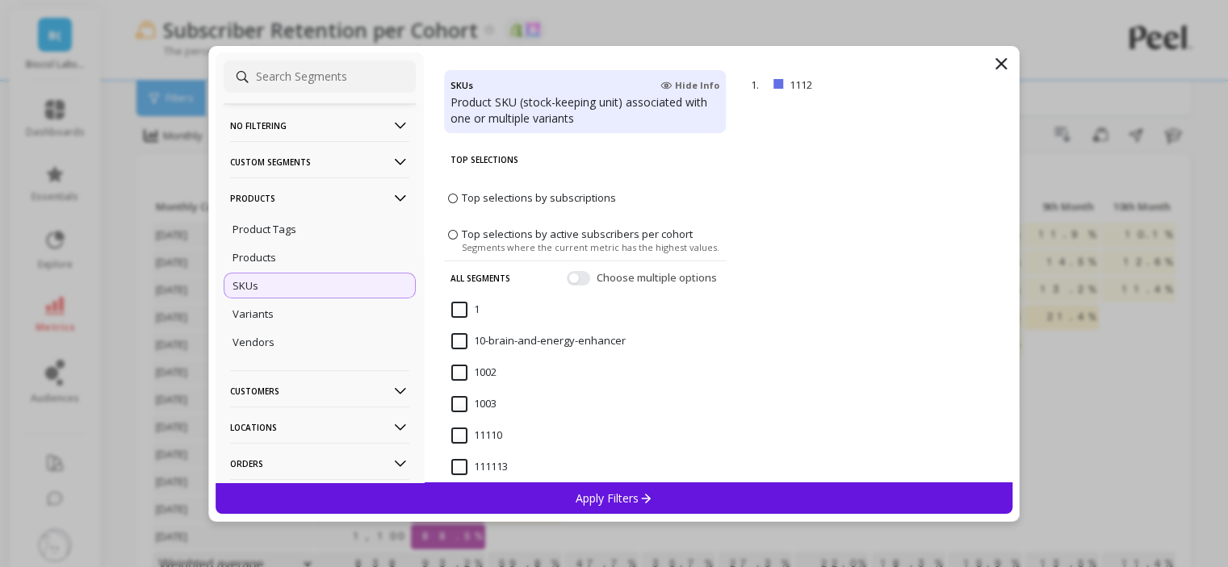
click at [1004, 69] on icon at bounding box center [1000, 63] width 19 height 19
